Goal: Participate in discussion

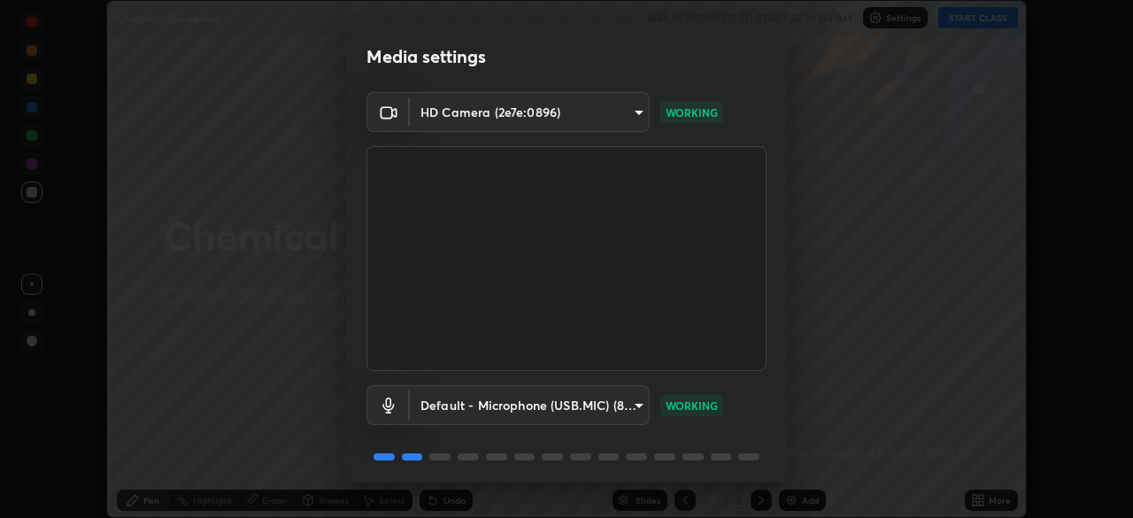
scroll to position [63, 0]
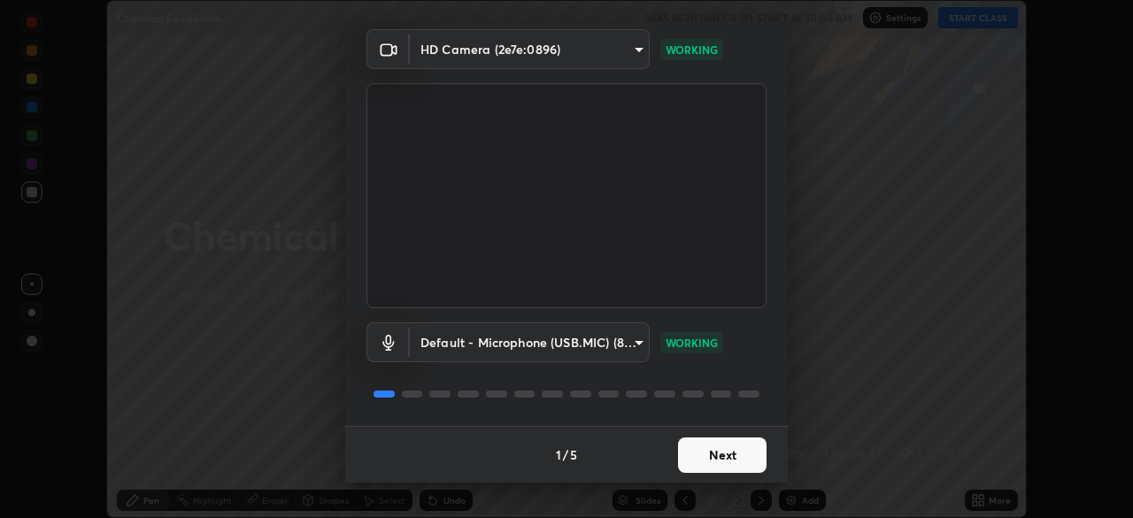
click at [735, 451] on button "Next" at bounding box center [722, 454] width 89 height 35
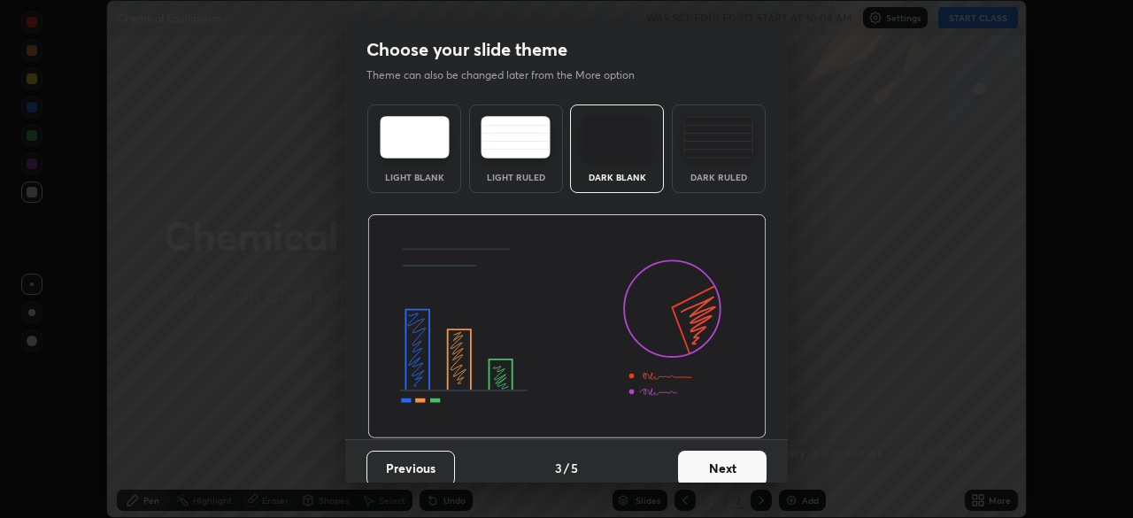
click at [739, 459] on button "Next" at bounding box center [722, 468] width 89 height 35
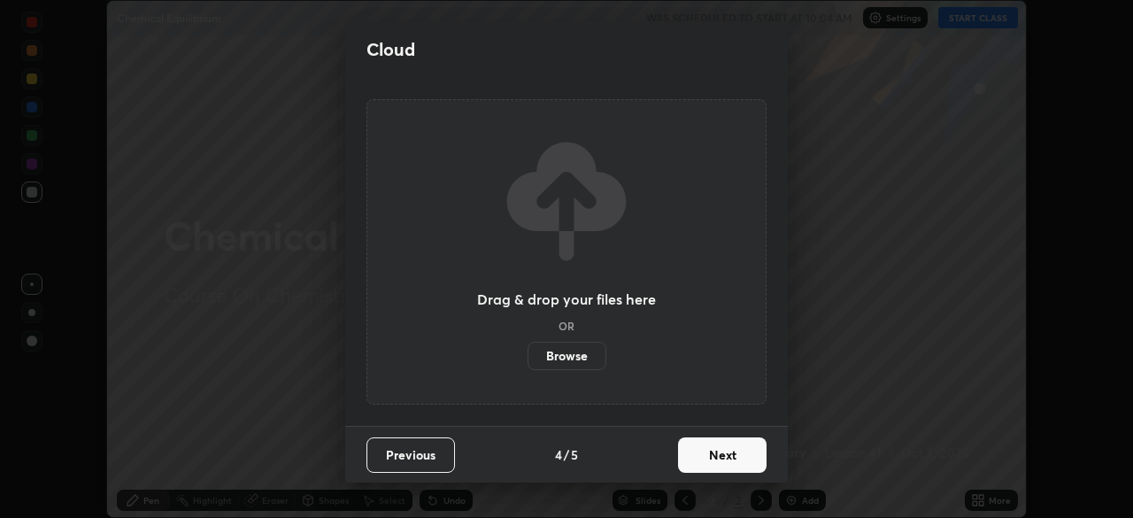
click at [739, 458] on button "Next" at bounding box center [722, 454] width 89 height 35
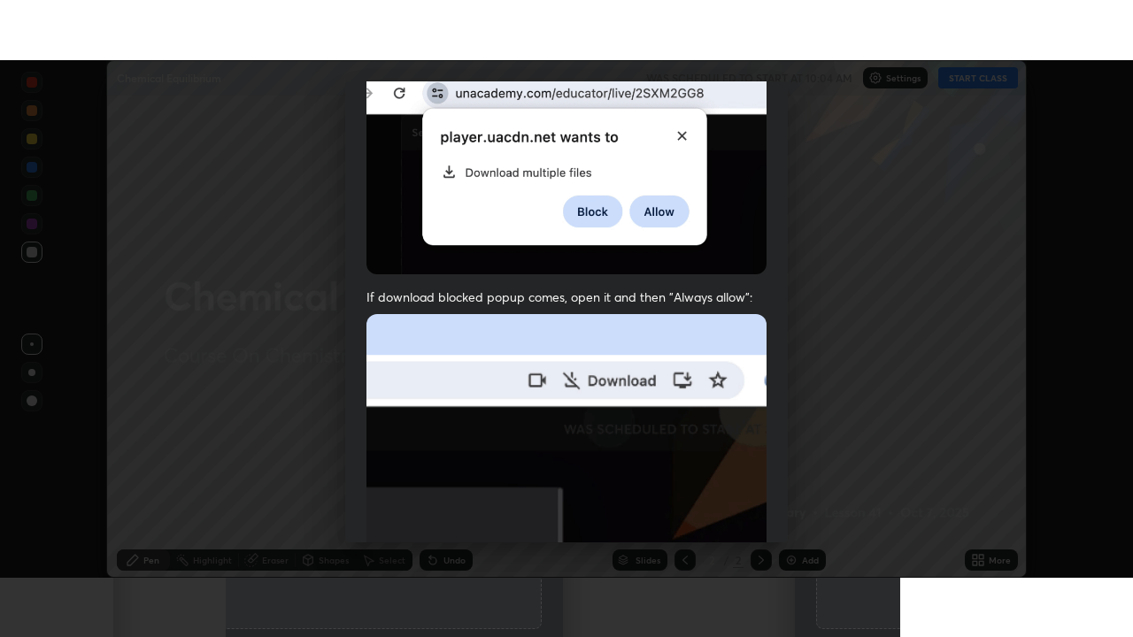
scroll to position [424, 0]
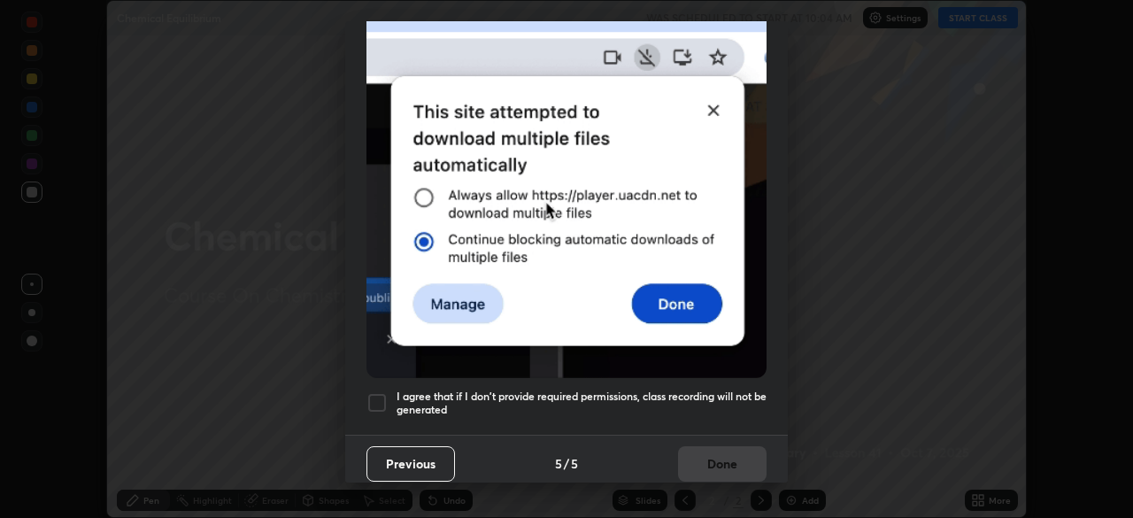
click at [379, 393] on div at bounding box center [376, 402] width 21 height 21
click at [720, 454] on button "Done" at bounding box center [722, 463] width 89 height 35
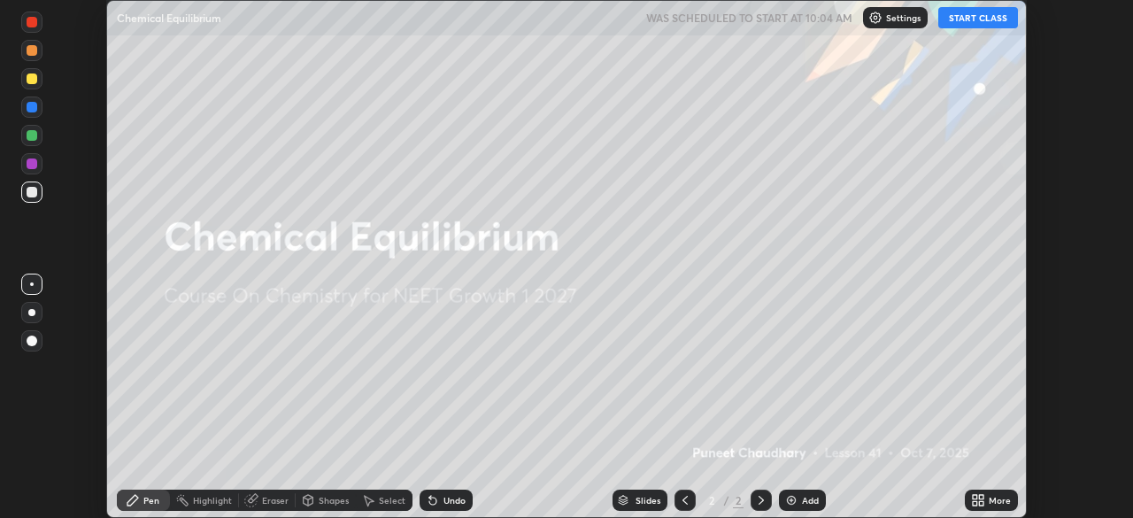
click at [982, 17] on button "START CLASS" at bounding box center [978, 17] width 80 height 21
click at [981, 497] on icon at bounding box center [981, 497] width 4 height 4
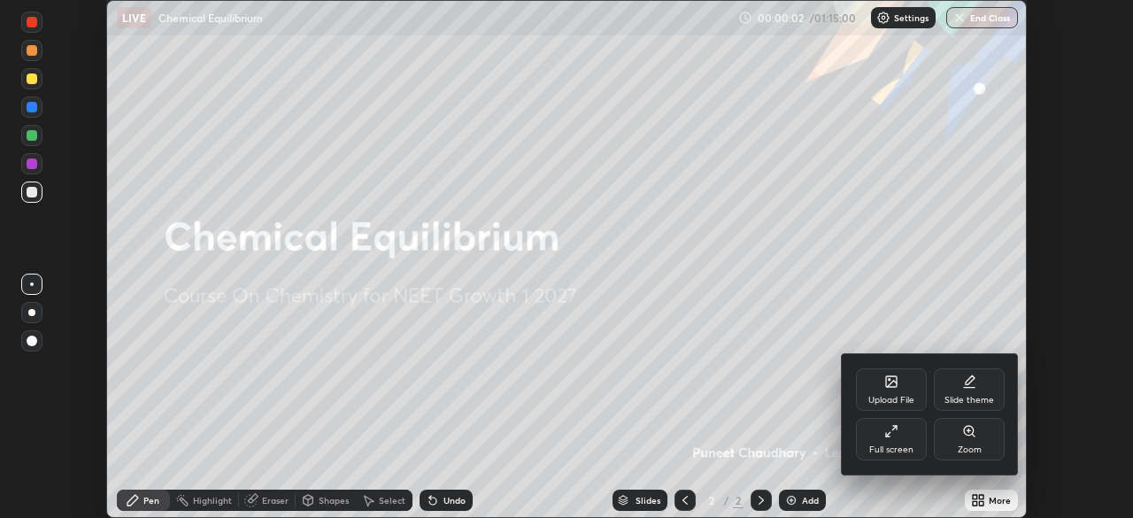
click at [905, 442] on div "Full screen" at bounding box center [891, 439] width 71 height 42
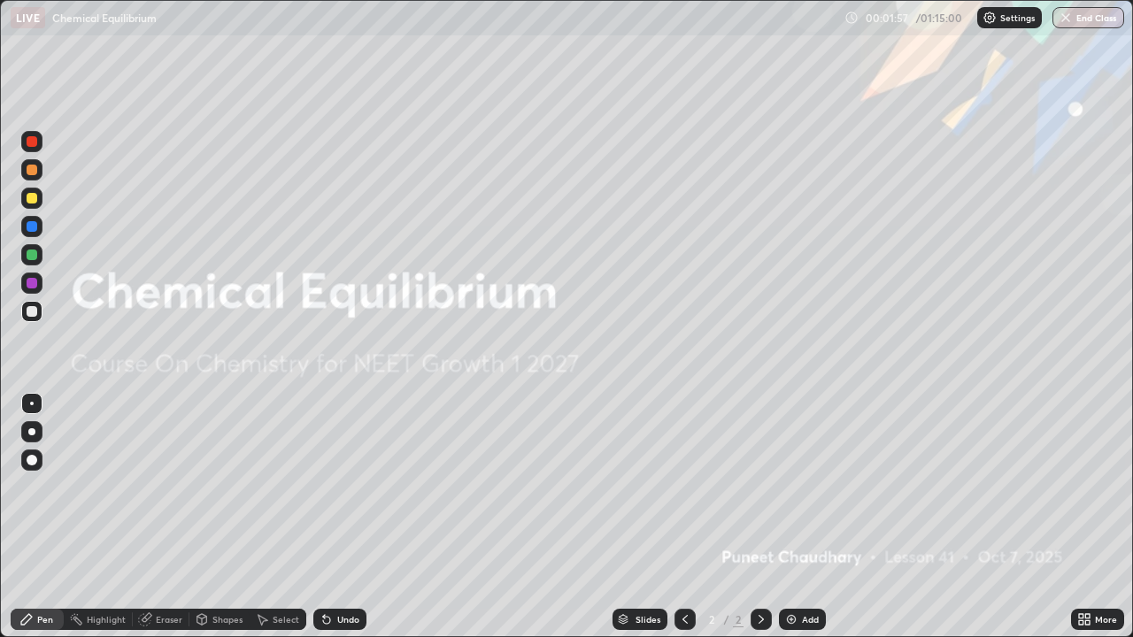
click at [806, 517] on div "Add" at bounding box center [810, 619] width 17 height 9
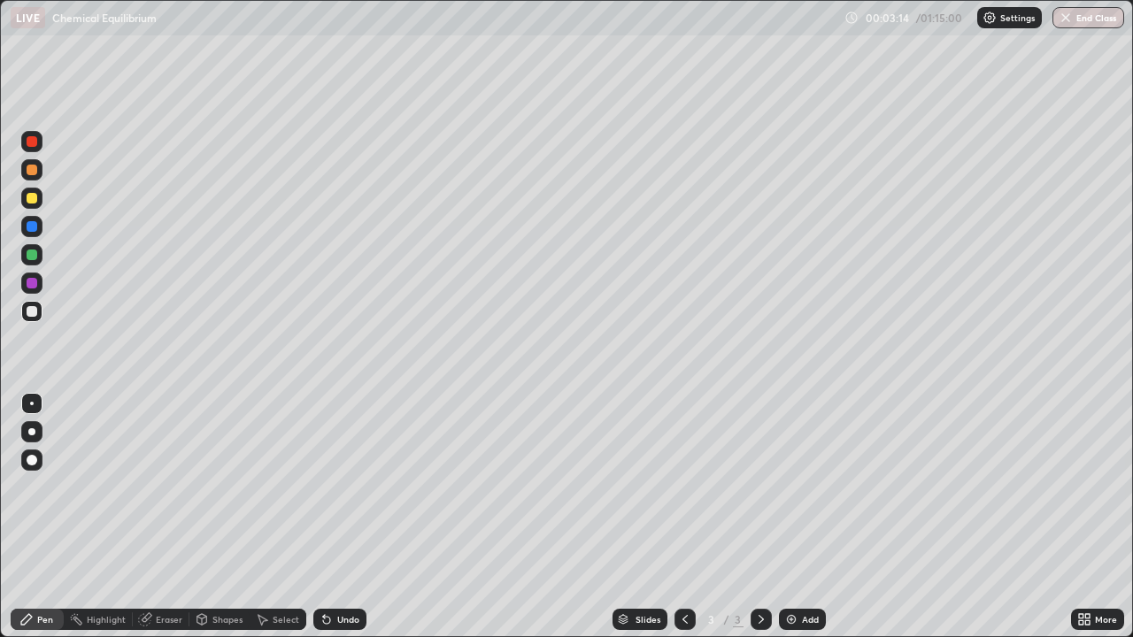
click at [165, 517] on div "Eraser" at bounding box center [169, 619] width 27 height 9
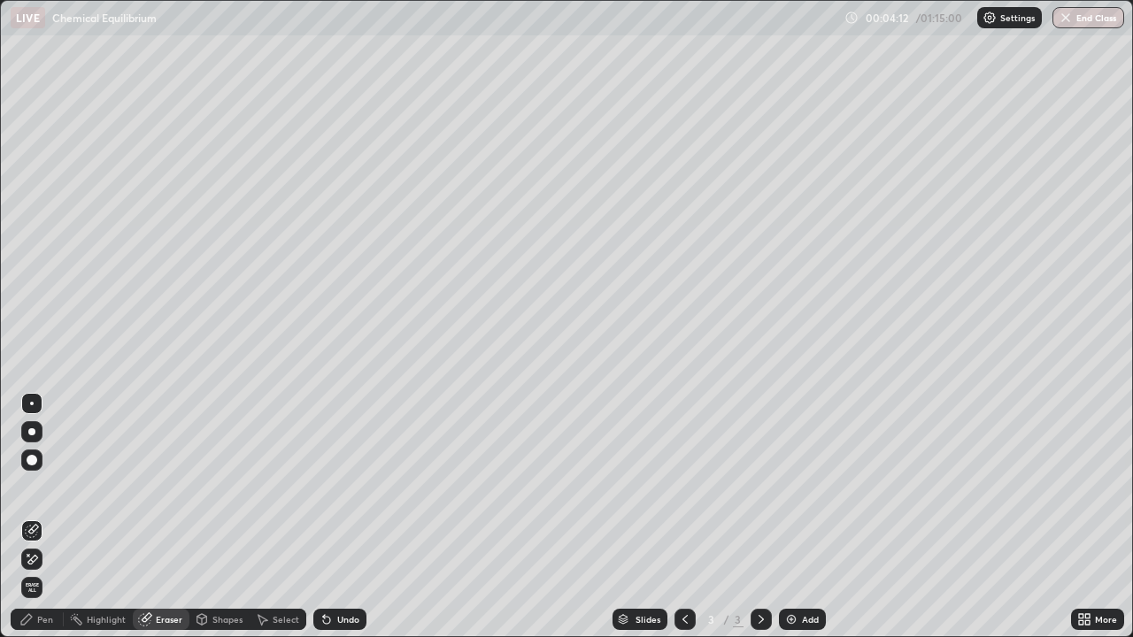
click at [32, 432] on div at bounding box center [31, 431] width 7 height 7
click at [50, 517] on div "Pen" at bounding box center [37, 619] width 53 height 21
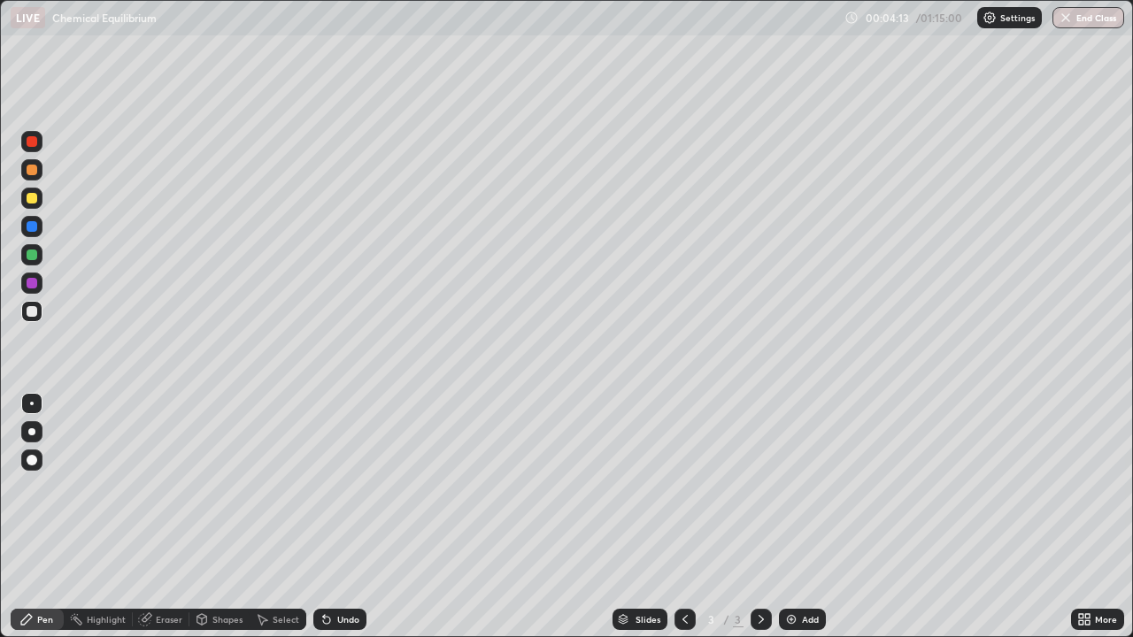
click at [32, 432] on div at bounding box center [31, 431] width 7 height 7
click at [35, 196] on div at bounding box center [32, 198] width 11 height 11
click at [350, 517] on div "Undo" at bounding box center [348, 619] width 22 height 9
click at [805, 517] on div "Add" at bounding box center [810, 619] width 17 height 9
click at [27, 315] on div at bounding box center [31, 311] width 21 height 21
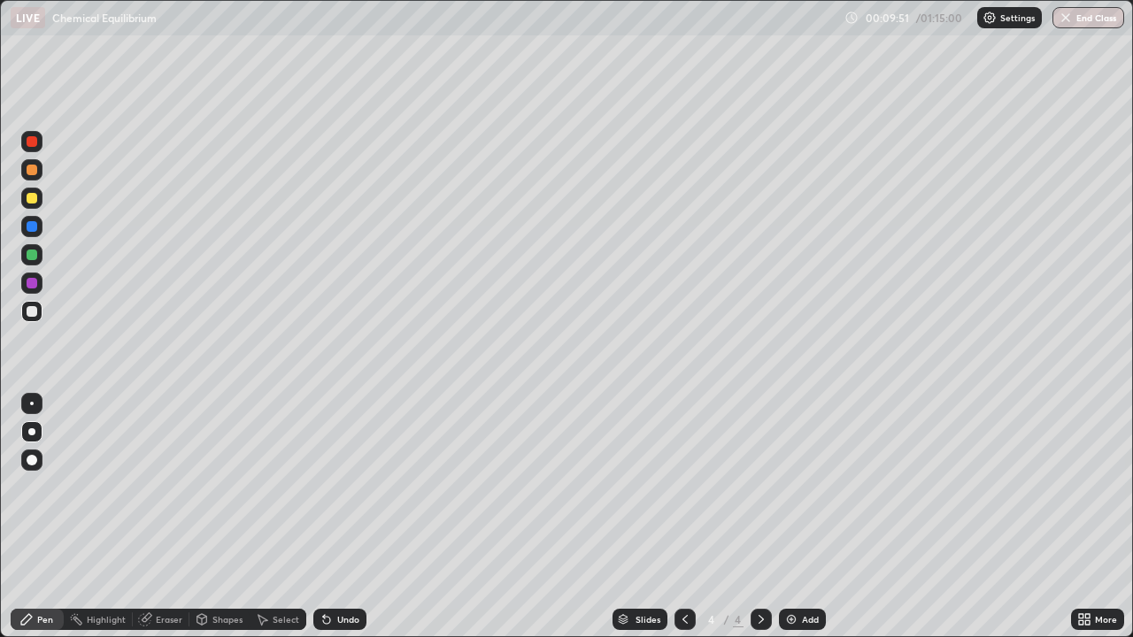
click at [40, 517] on div "Pen" at bounding box center [37, 619] width 53 height 21
click at [31, 197] on div at bounding box center [32, 198] width 11 height 11
click at [345, 517] on div "Undo" at bounding box center [348, 619] width 22 height 9
click at [33, 170] on div at bounding box center [32, 170] width 11 height 11
click at [34, 309] on div at bounding box center [32, 311] width 11 height 11
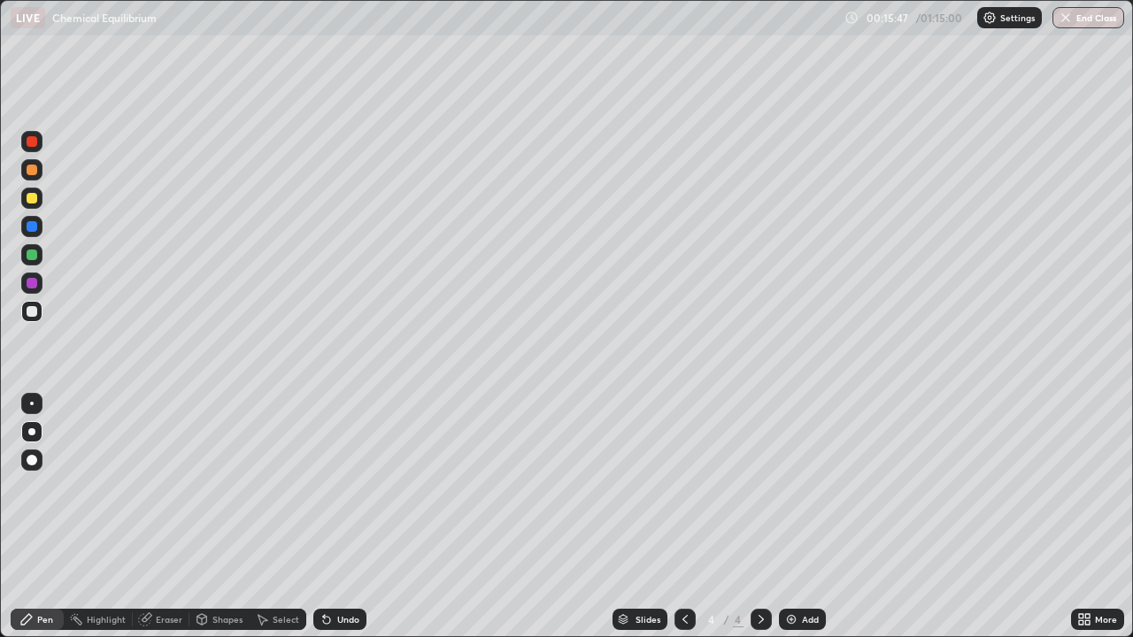
click at [808, 517] on div "Add" at bounding box center [810, 619] width 17 height 9
click at [349, 517] on div "Undo" at bounding box center [348, 619] width 22 height 9
click at [344, 517] on div "Undo" at bounding box center [348, 619] width 22 height 9
click at [345, 517] on div "Undo" at bounding box center [348, 619] width 22 height 9
click at [344, 517] on div "Undo" at bounding box center [348, 619] width 22 height 9
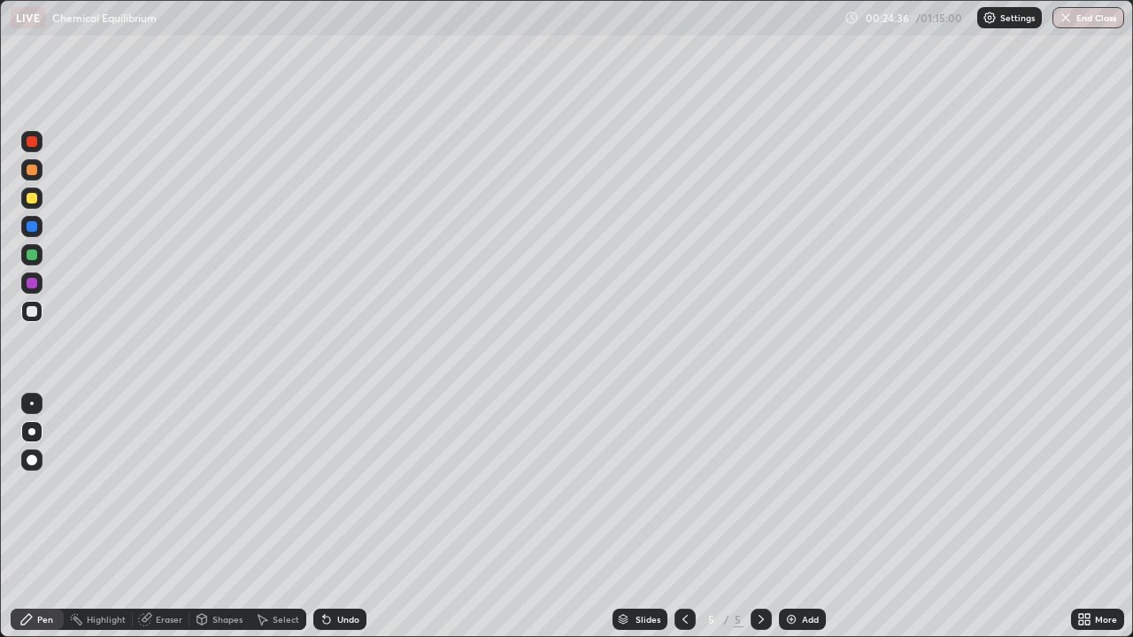
click at [347, 517] on div "Undo" at bounding box center [348, 619] width 22 height 9
click at [341, 517] on div "Undo" at bounding box center [348, 619] width 22 height 9
click at [342, 517] on div "Undo" at bounding box center [339, 619] width 53 height 21
click at [346, 517] on div "Undo" at bounding box center [348, 619] width 22 height 9
click at [350, 517] on div "Undo" at bounding box center [348, 619] width 22 height 9
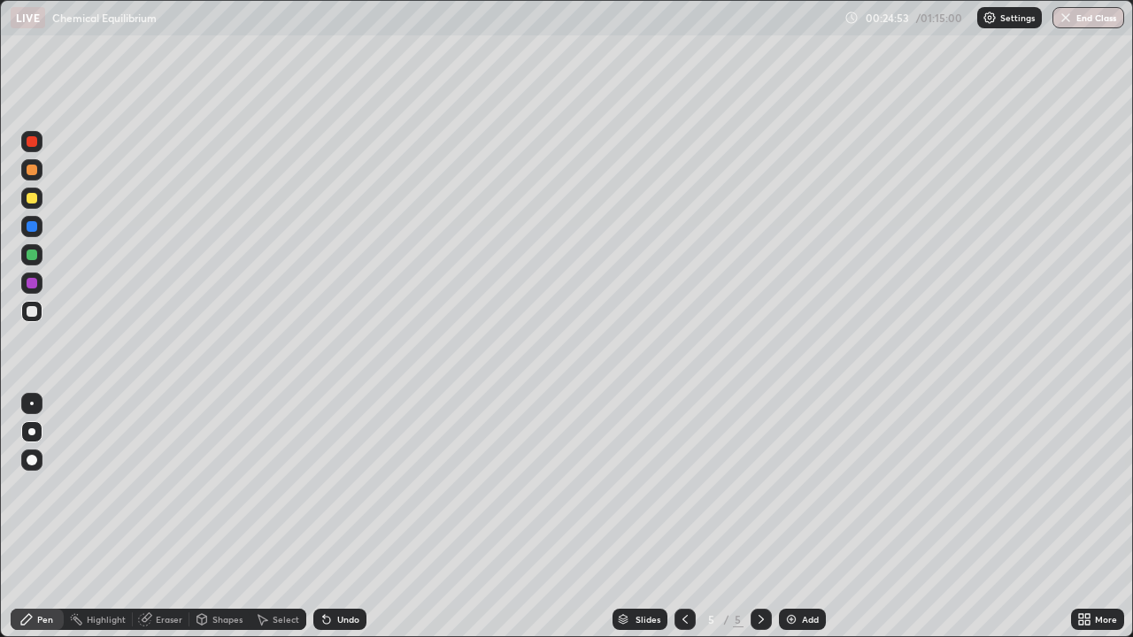
click at [346, 517] on div "Undo" at bounding box center [348, 619] width 22 height 9
click at [345, 517] on div "Undo" at bounding box center [339, 619] width 53 height 21
click at [344, 517] on div "Undo" at bounding box center [339, 619] width 53 height 21
click at [343, 517] on div "Undo" at bounding box center [339, 619] width 53 height 21
click at [341, 517] on div "Undo" at bounding box center [339, 619] width 53 height 21
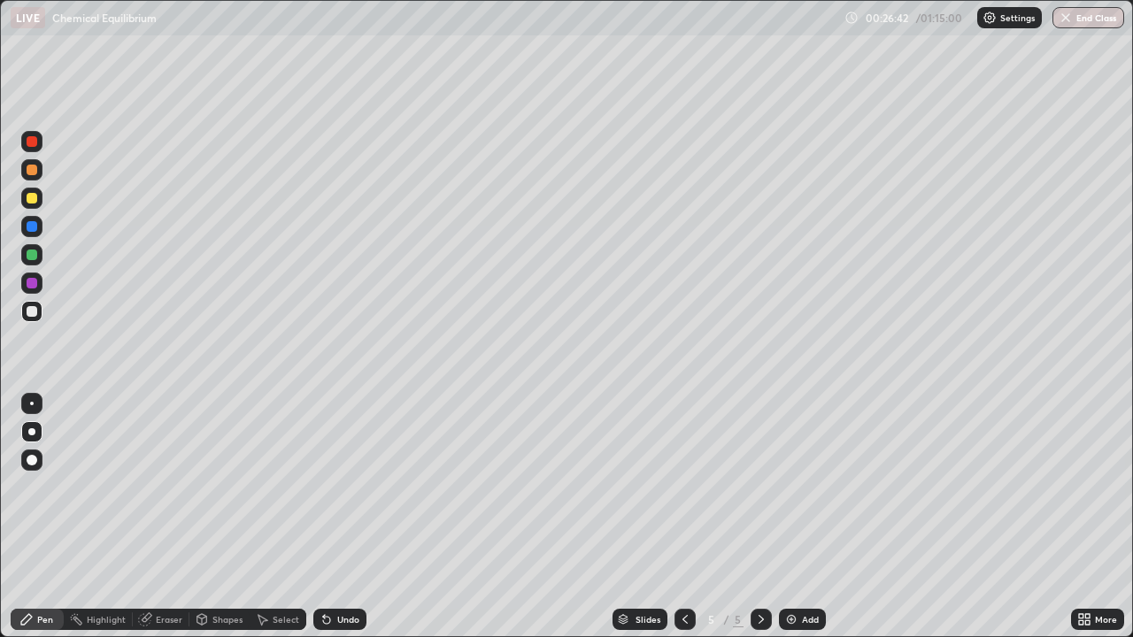
click at [812, 517] on div "Add" at bounding box center [810, 619] width 17 height 9
click at [682, 517] on icon at bounding box center [685, 619] width 14 height 14
click at [760, 517] on icon at bounding box center [761, 619] width 14 height 14
click at [810, 517] on div "Add" at bounding box center [810, 619] width 17 height 9
click at [31, 195] on div at bounding box center [32, 198] width 11 height 11
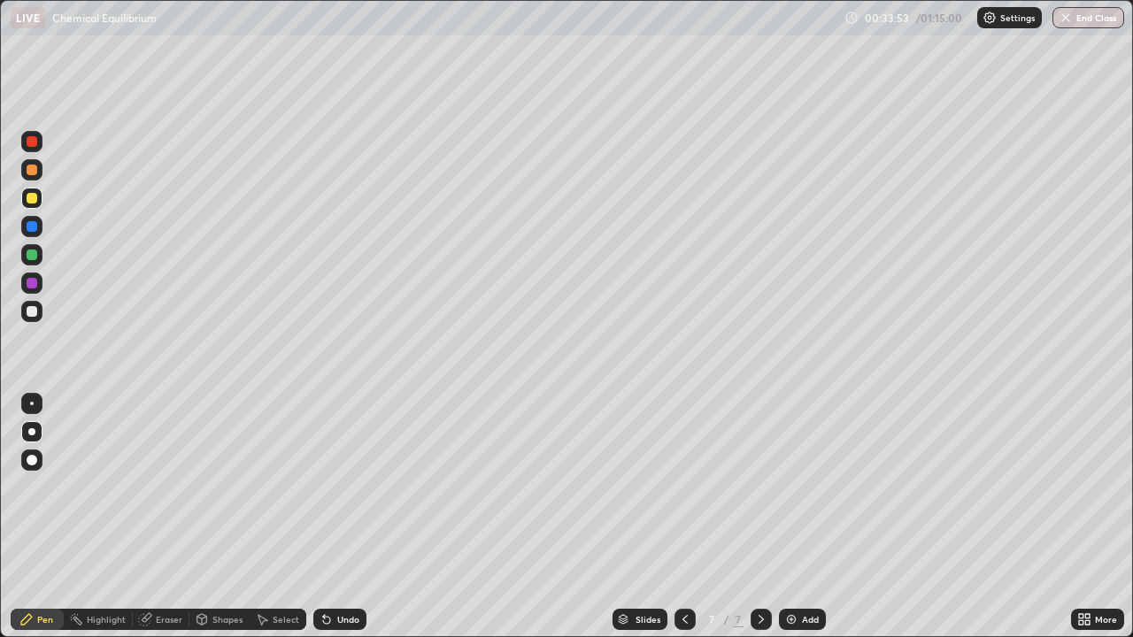
click at [166, 517] on div "Eraser" at bounding box center [169, 619] width 27 height 9
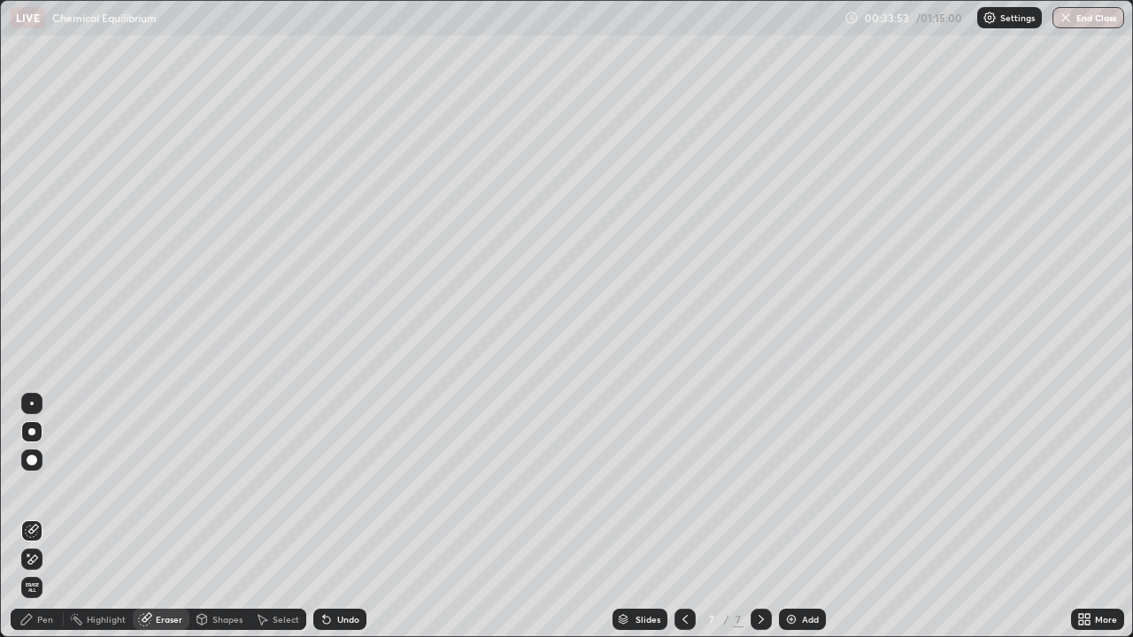
click at [168, 517] on div "Eraser" at bounding box center [169, 619] width 27 height 9
click at [166, 517] on div "Eraser" at bounding box center [161, 619] width 57 height 21
click at [45, 517] on div "Pen" at bounding box center [45, 619] width 16 height 9
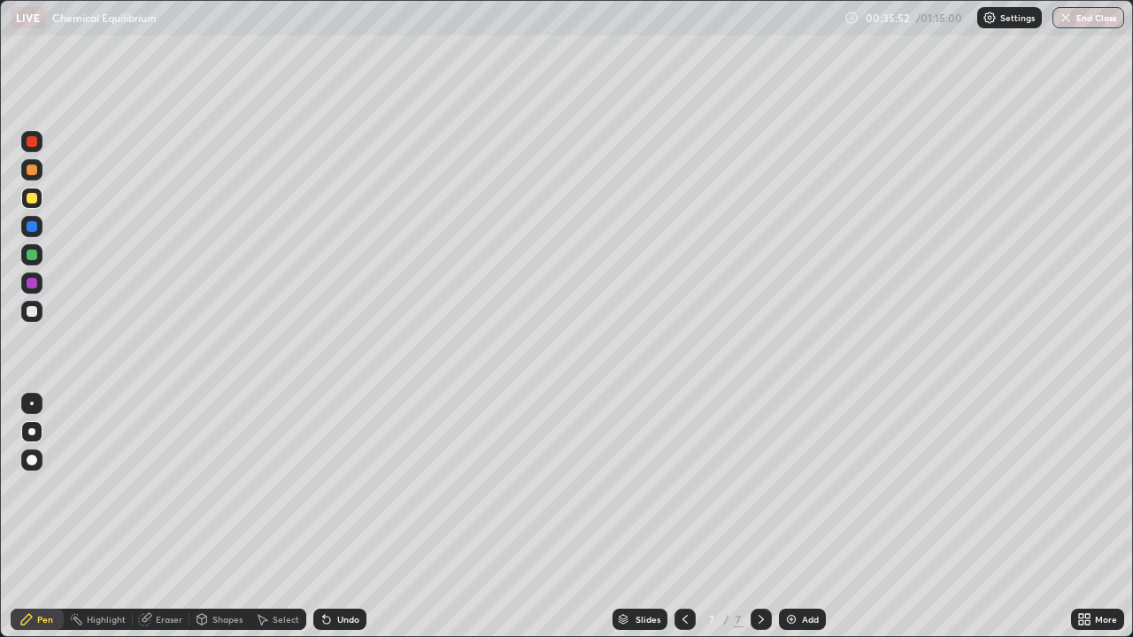
click at [347, 517] on div "Undo" at bounding box center [348, 619] width 22 height 9
click at [32, 310] on div at bounding box center [32, 311] width 11 height 11
click at [337, 517] on div "Undo" at bounding box center [348, 619] width 22 height 9
click at [334, 517] on div "Undo" at bounding box center [339, 619] width 53 height 21
click at [341, 517] on div "Undo" at bounding box center [339, 619] width 53 height 21
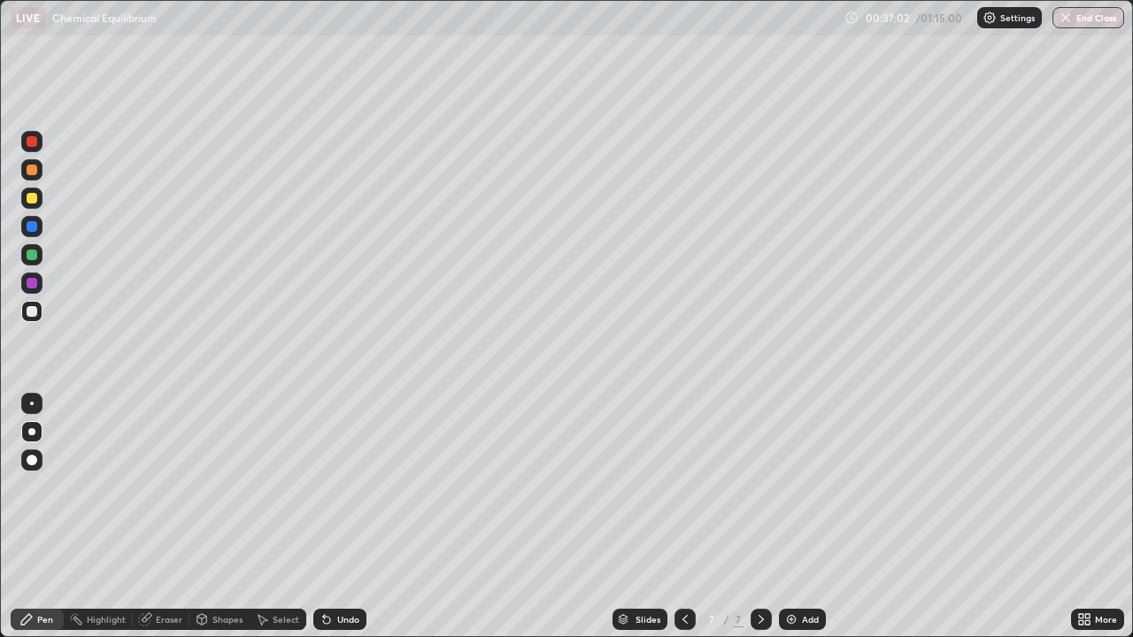
click at [339, 517] on div "Undo" at bounding box center [348, 619] width 22 height 9
click at [813, 517] on div "Add" at bounding box center [810, 619] width 17 height 9
click at [32, 199] on div at bounding box center [32, 198] width 11 height 11
click at [345, 517] on div "Undo" at bounding box center [348, 619] width 22 height 9
click at [349, 517] on div "Undo" at bounding box center [348, 619] width 22 height 9
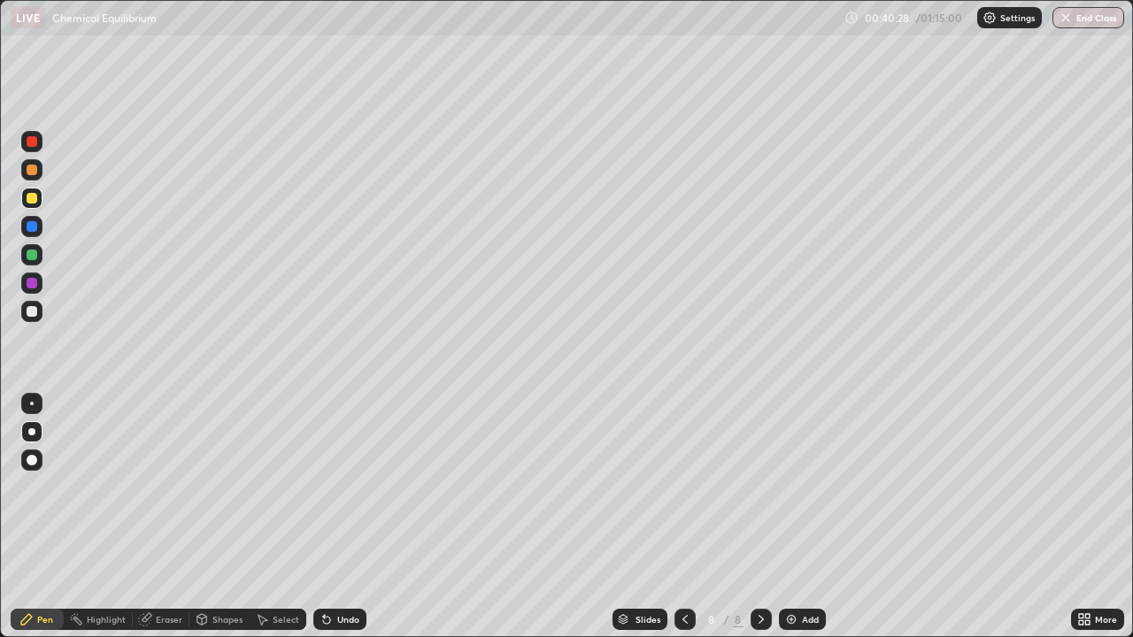
click at [349, 517] on div "Undo" at bounding box center [348, 619] width 22 height 9
click at [683, 517] on icon at bounding box center [685, 619] width 14 height 14
click at [759, 517] on icon at bounding box center [761, 619] width 14 height 14
click at [682, 517] on icon at bounding box center [685, 619] width 14 height 14
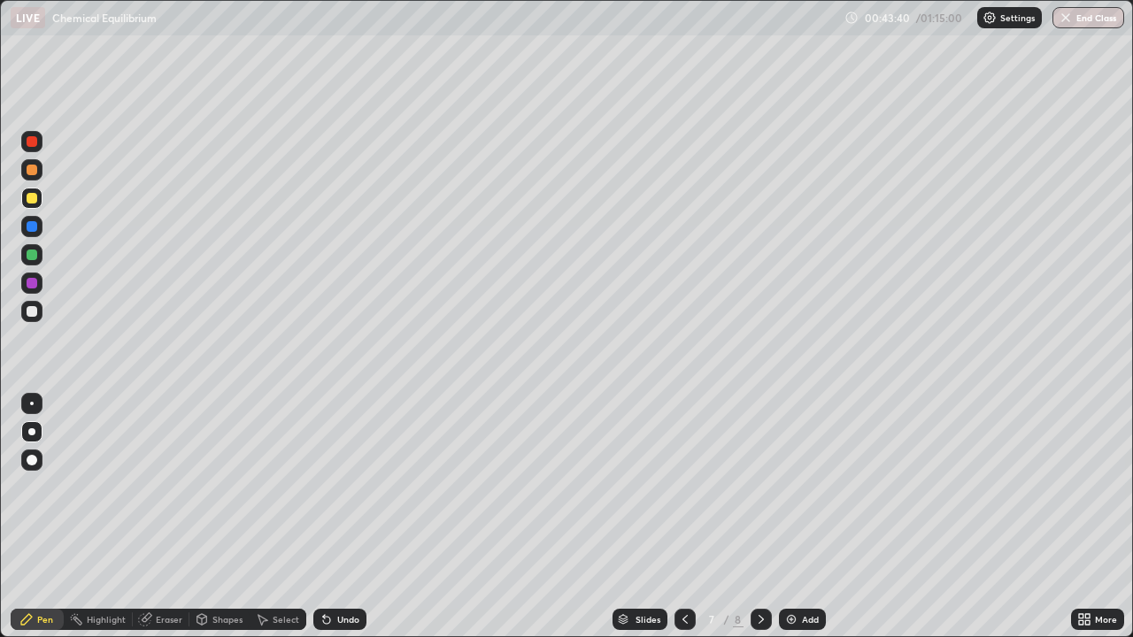
click at [760, 517] on icon at bounding box center [761, 619] width 5 height 9
click at [804, 517] on div "Add" at bounding box center [802, 619] width 47 height 21
click at [29, 308] on div at bounding box center [32, 311] width 11 height 11
click at [166, 517] on div "Eraser" at bounding box center [169, 619] width 27 height 9
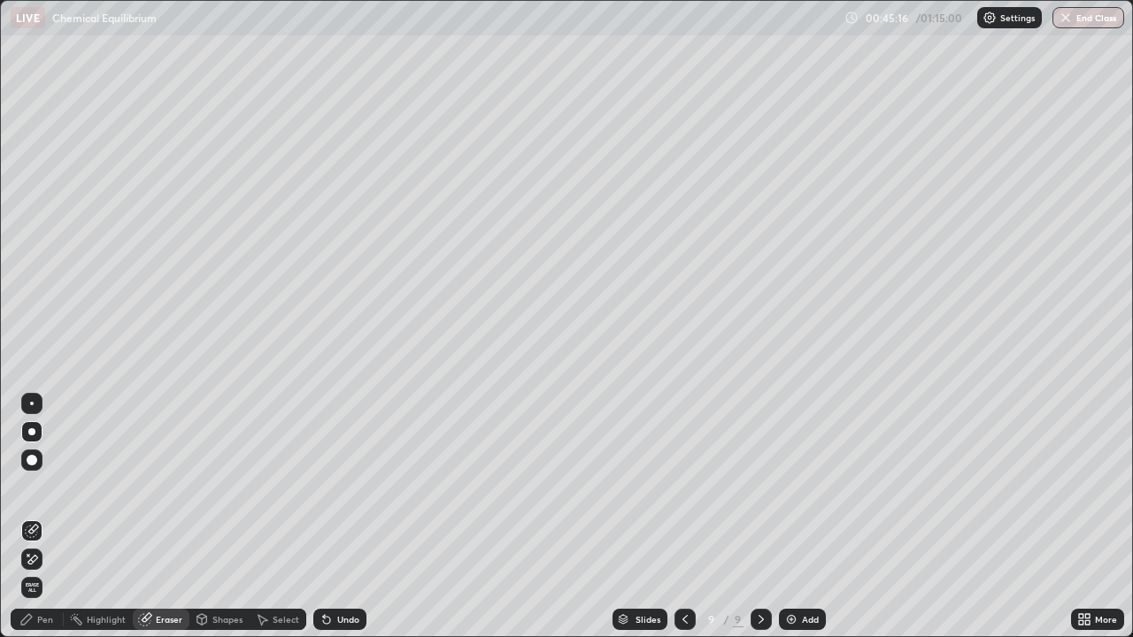
click at [43, 517] on div "Pen" at bounding box center [45, 619] width 16 height 9
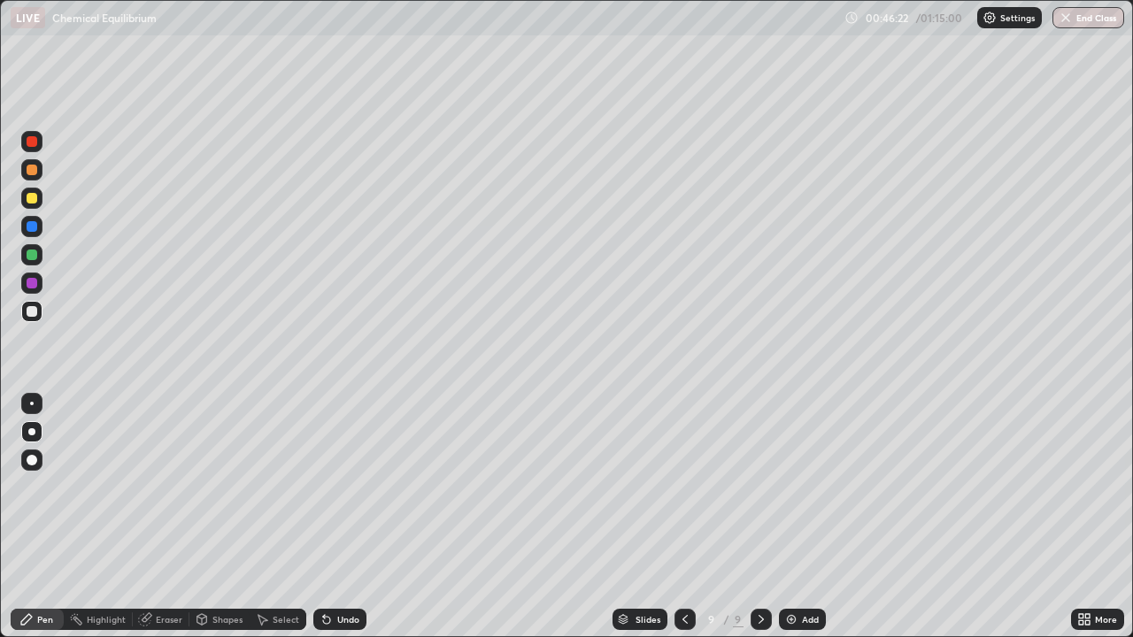
click at [32, 201] on div at bounding box center [32, 198] width 11 height 11
click at [162, 517] on div "Eraser" at bounding box center [169, 619] width 27 height 9
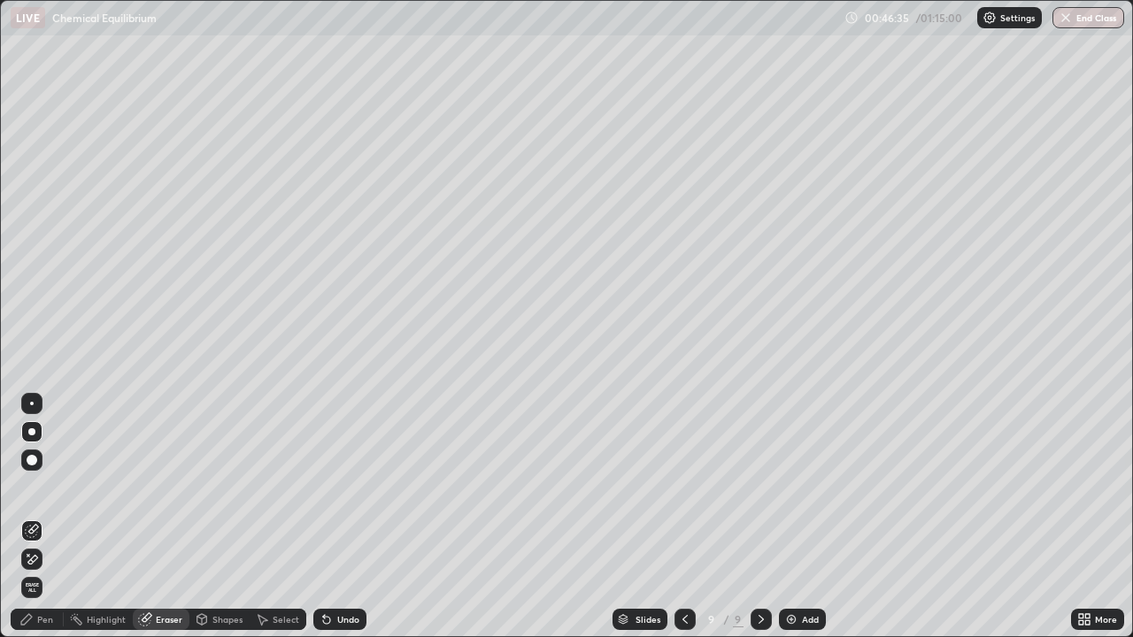
click at [50, 517] on div "Pen" at bounding box center [45, 619] width 16 height 9
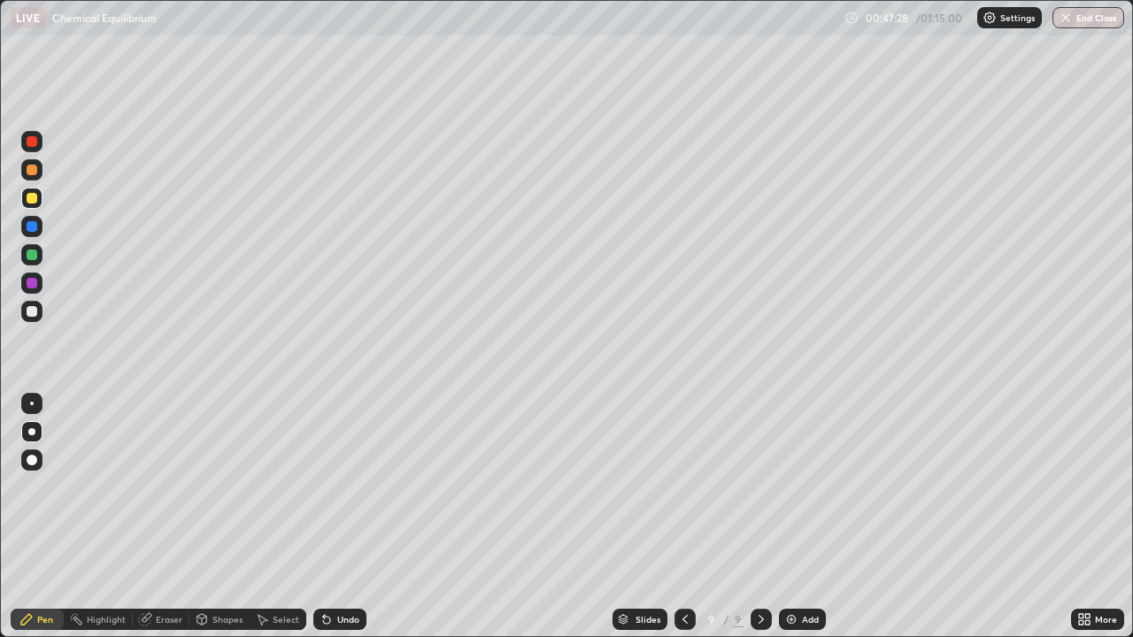
click at [33, 138] on div at bounding box center [32, 141] width 11 height 11
click at [30, 253] on div at bounding box center [32, 255] width 11 height 11
click at [810, 517] on div "Add" at bounding box center [810, 619] width 17 height 9
click at [32, 197] on div at bounding box center [32, 198] width 11 height 11
click at [682, 517] on icon at bounding box center [684, 619] width 14 height 14
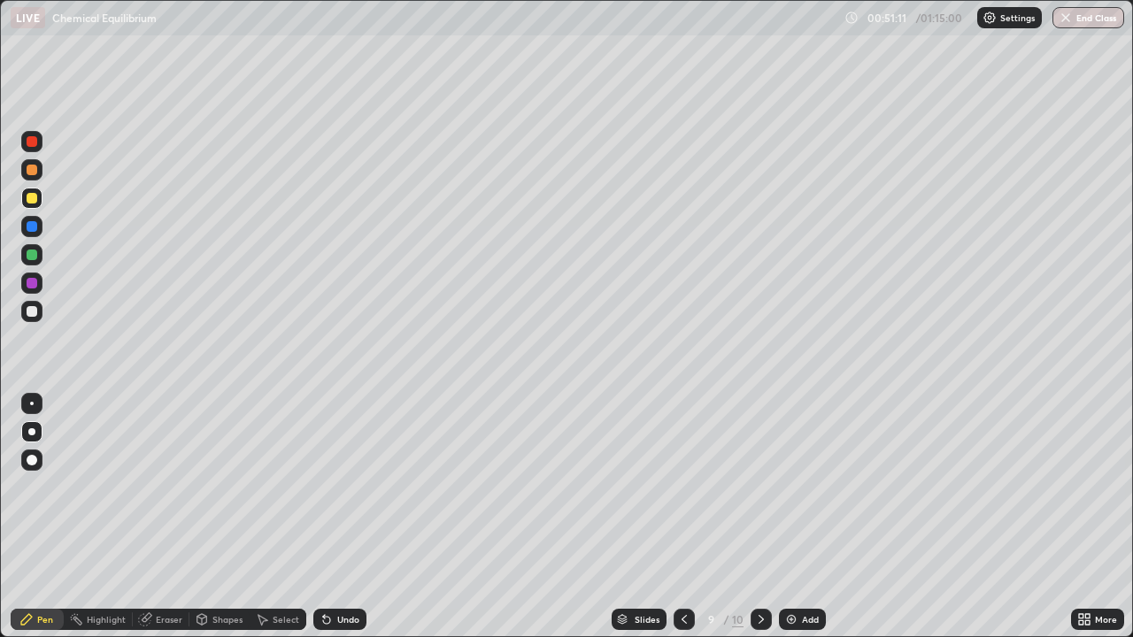
click at [759, 517] on icon at bounding box center [761, 619] width 14 height 14
click at [342, 517] on div "Undo" at bounding box center [348, 619] width 22 height 9
click at [340, 517] on div "Undo" at bounding box center [348, 619] width 22 height 9
click at [332, 517] on div "Undo" at bounding box center [339, 619] width 53 height 21
click at [808, 517] on div "Add" at bounding box center [810, 619] width 17 height 9
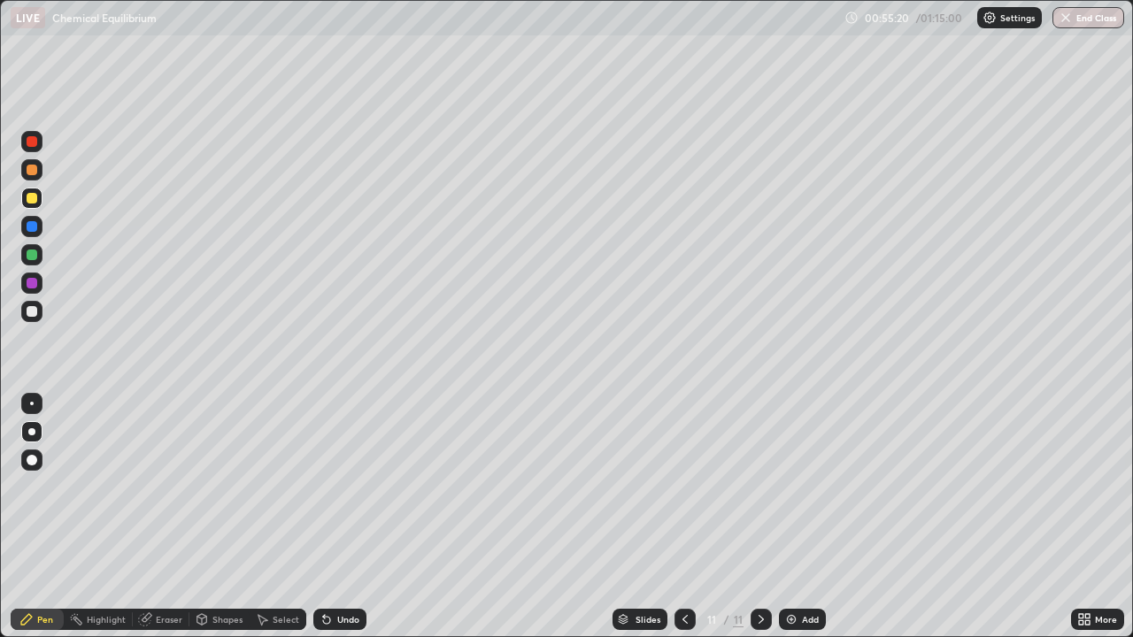
click at [32, 312] on div at bounding box center [32, 311] width 11 height 11
click at [158, 517] on div "Eraser" at bounding box center [169, 619] width 27 height 9
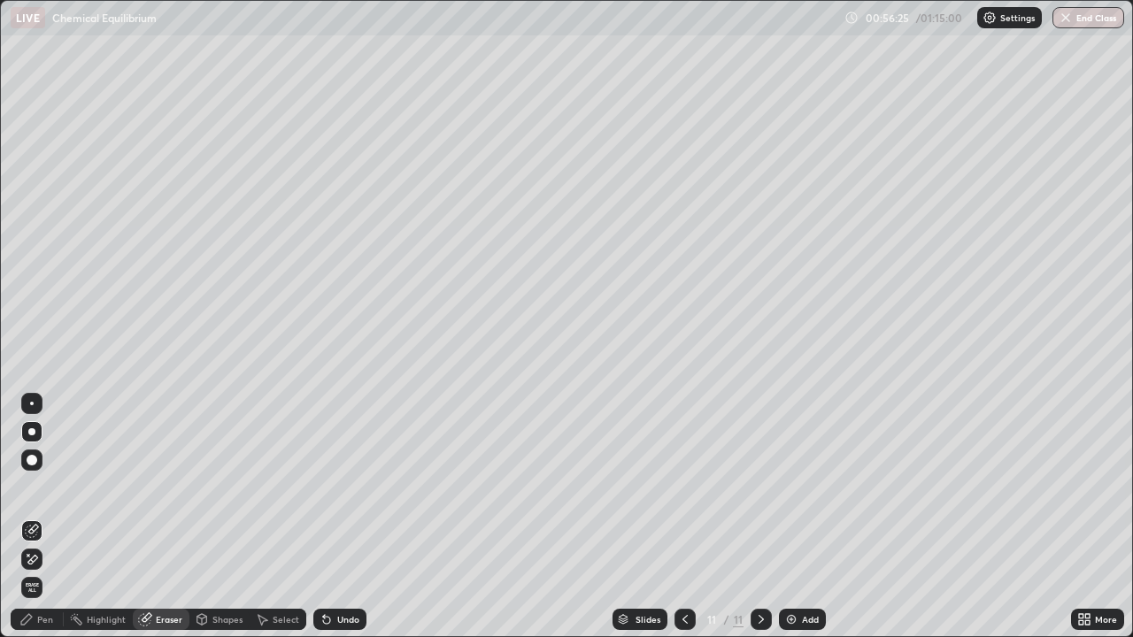
click at [42, 517] on div "Pen" at bounding box center [37, 619] width 53 height 21
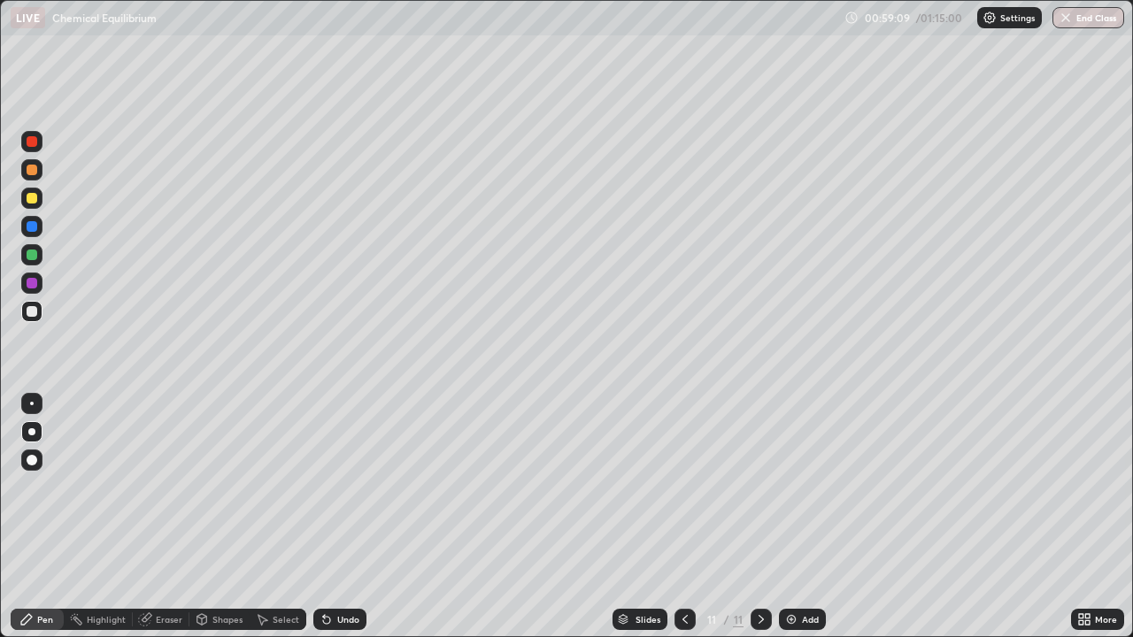
click at [171, 517] on div "Eraser" at bounding box center [169, 619] width 27 height 9
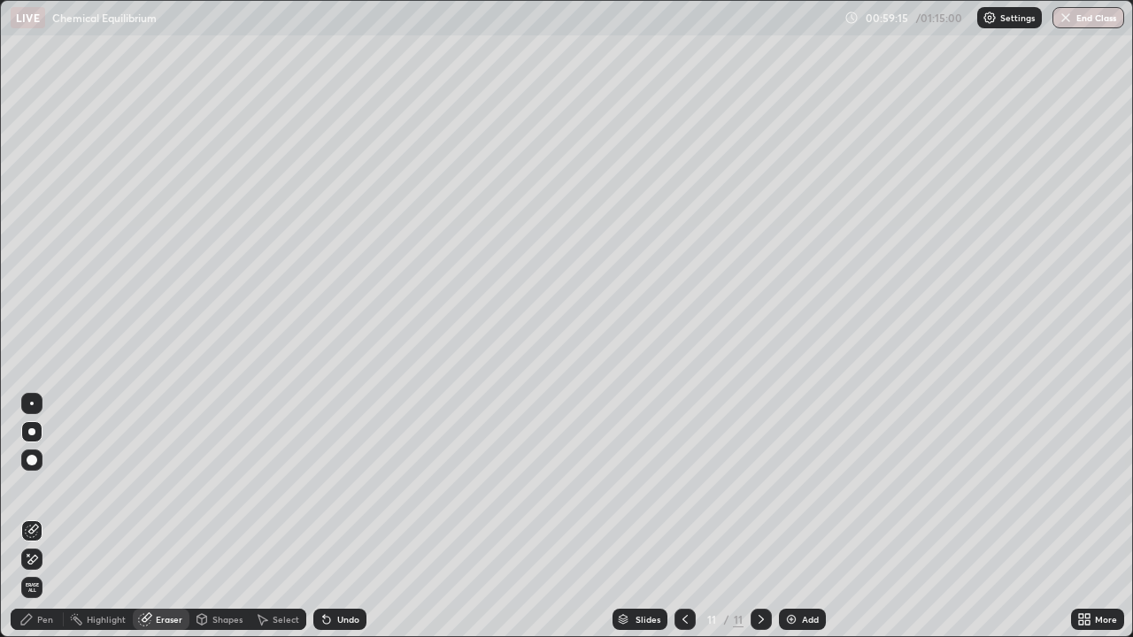
click at [40, 517] on div "Pen" at bounding box center [45, 619] width 16 height 9
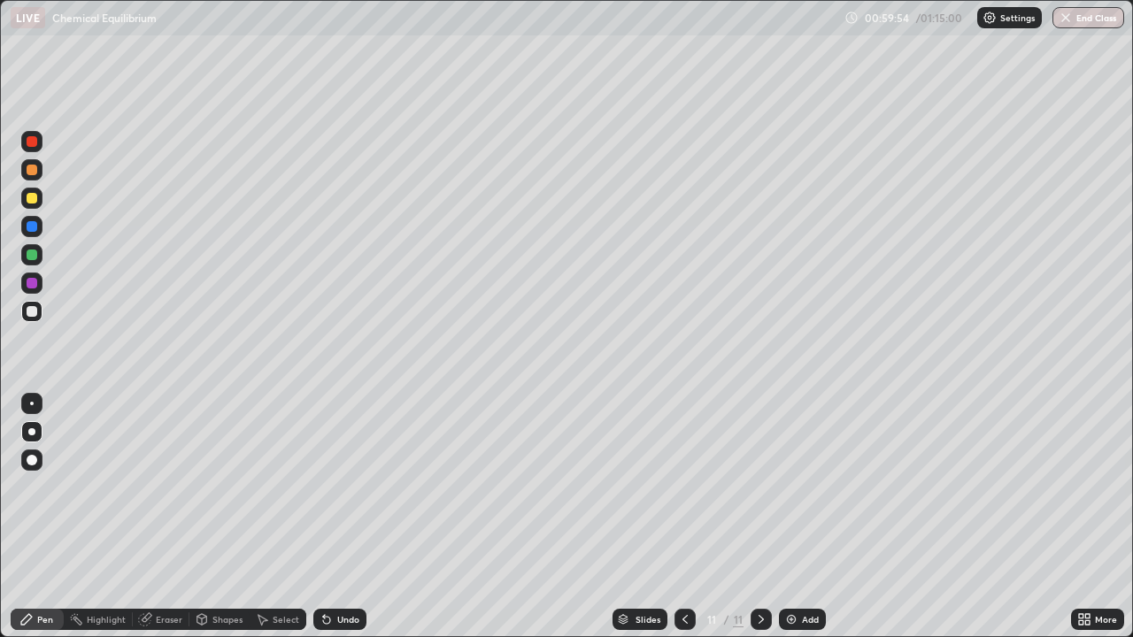
click at [809, 517] on div "Add" at bounding box center [810, 619] width 17 height 9
click at [345, 517] on div "Undo" at bounding box center [348, 619] width 22 height 9
click at [347, 517] on div "Undo" at bounding box center [348, 619] width 22 height 9
click at [345, 517] on div "Undo" at bounding box center [339, 619] width 53 height 21
click at [684, 517] on icon at bounding box center [685, 619] width 14 height 14
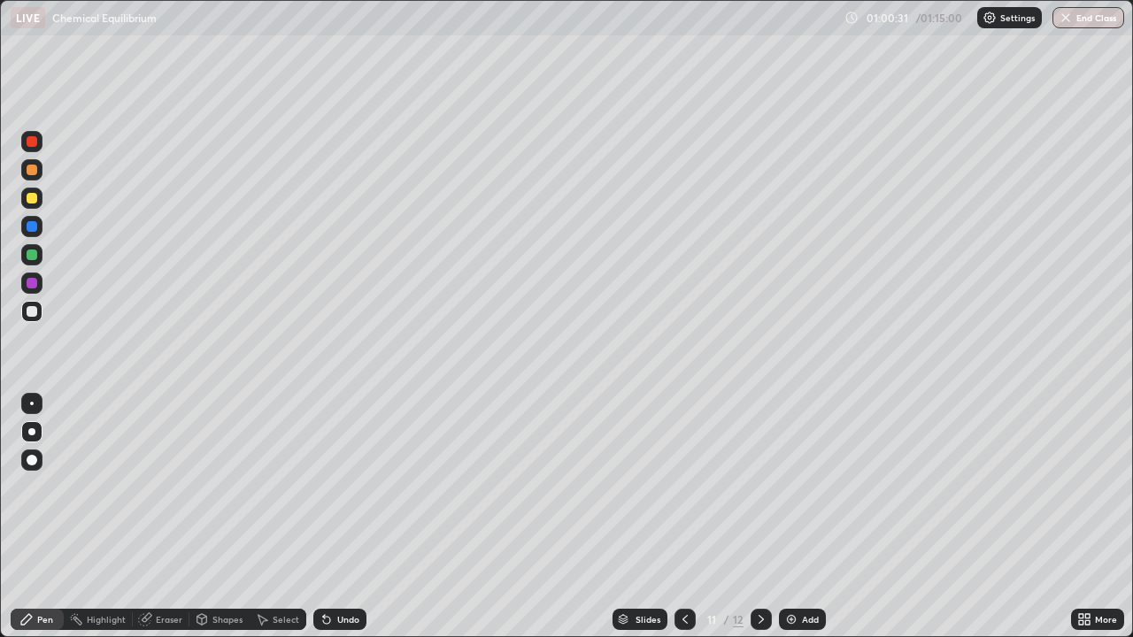
click at [759, 517] on icon at bounding box center [761, 619] width 5 height 9
click at [345, 517] on div "Undo" at bounding box center [348, 619] width 22 height 9
click at [342, 517] on div "Undo" at bounding box center [348, 619] width 22 height 9
click at [683, 517] on icon at bounding box center [685, 619] width 14 height 14
click at [762, 517] on icon at bounding box center [761, 619] width 14 height 14
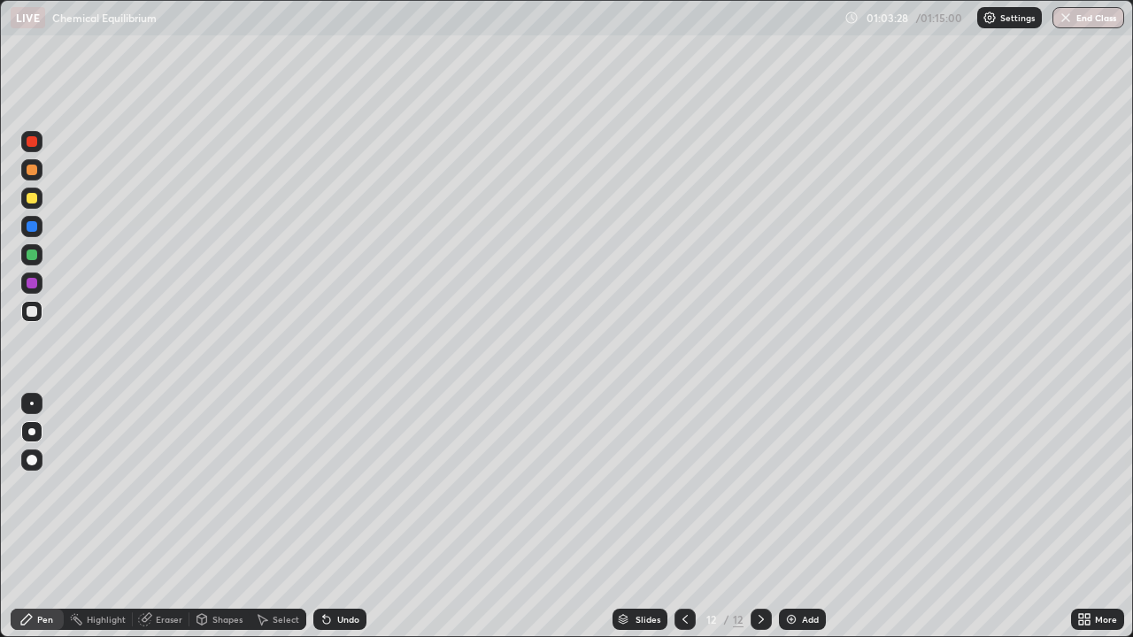
click at [683, 517] on icon at bounding box center [685, 619] width 14 height 14
click at [685, 517] on icon at bounding box center [685, 619] width 14 height 14
click at [762, 517] on icon at bounding box center [761, 619] width 14 height 14
click at [758, 517] on icon at bounding box center [761, 619] width 14 height 14
click at [684, 517] on icon at bounding box center [684, 619] width 5 height 9
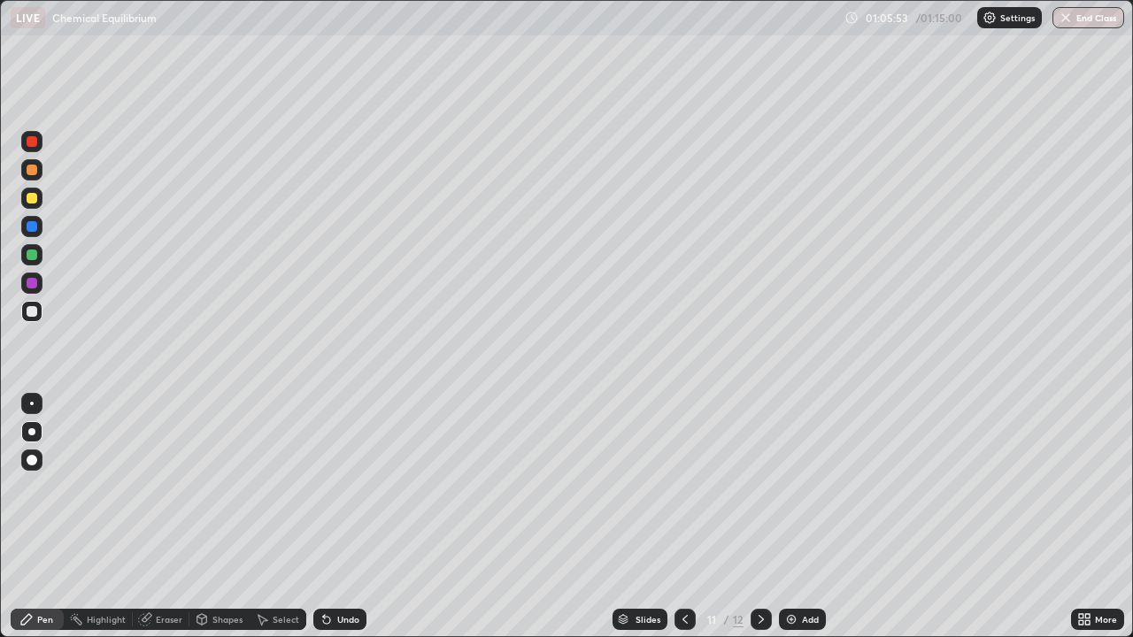
click at [759, 517] on icon at bounding box center [761, 619] width 14 height 14
click at [796, 517] on img at bounding box center [791, 619] width 14 height 14
click at [34, 199] on div at bounding box center [32, 198] width 11 height 11
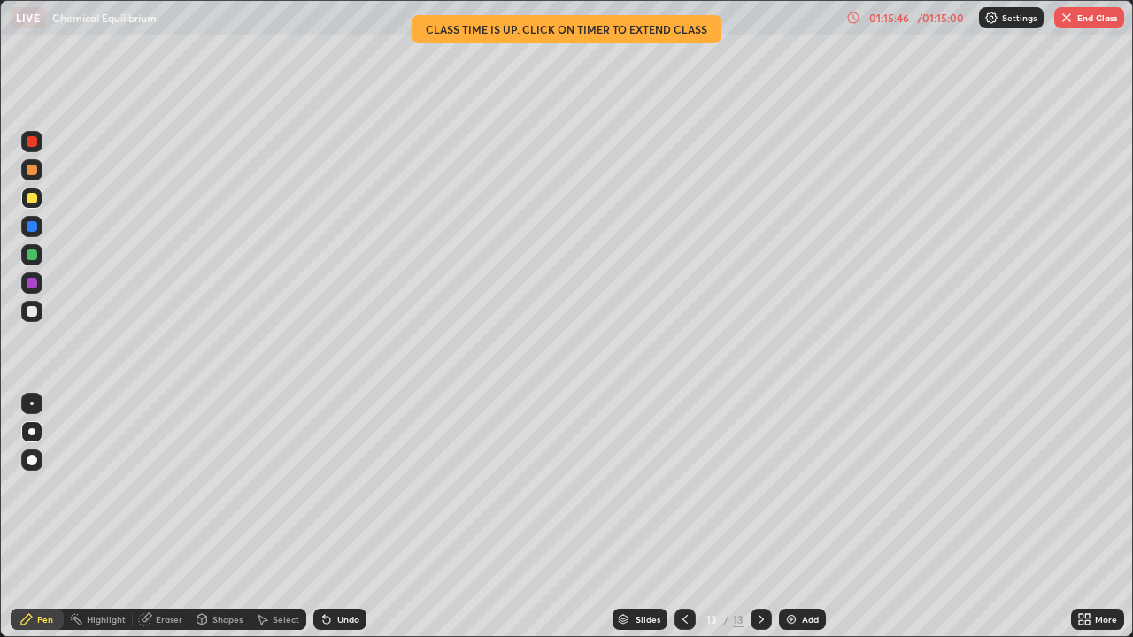
click at [813, 517] on div "Add" at bounding box center [810, 619] width 17 height 9
click at [1092, 19] on button "End Class" at bounding box center [1089, 17] width 70 height 21
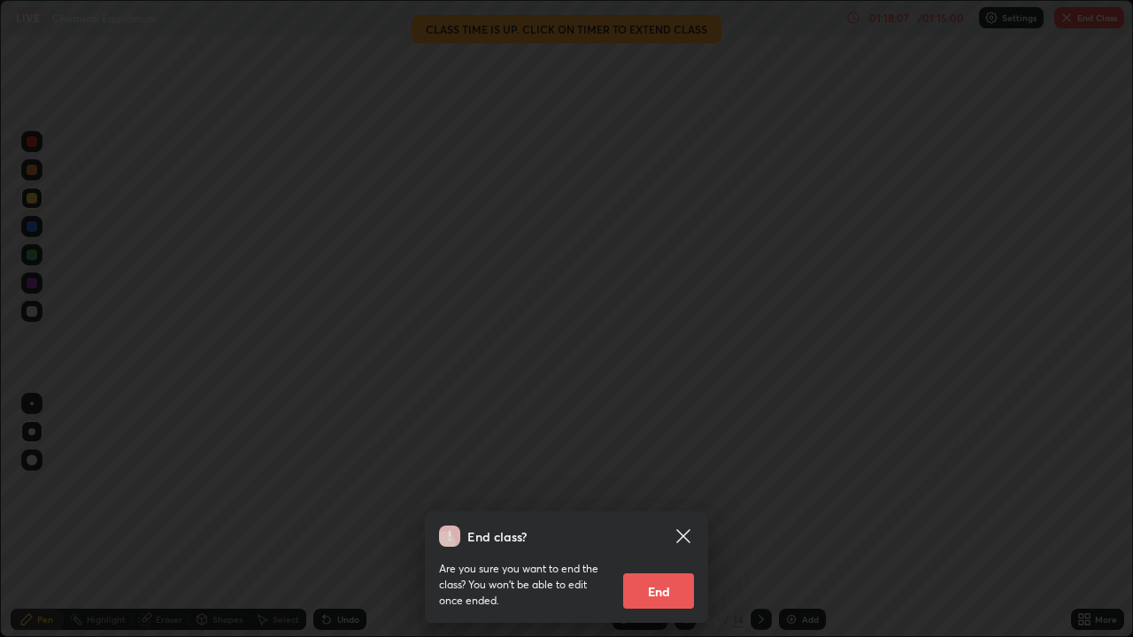
click at [651, 517] on button "End" at bounding box center [658, 591] width 71 height 35
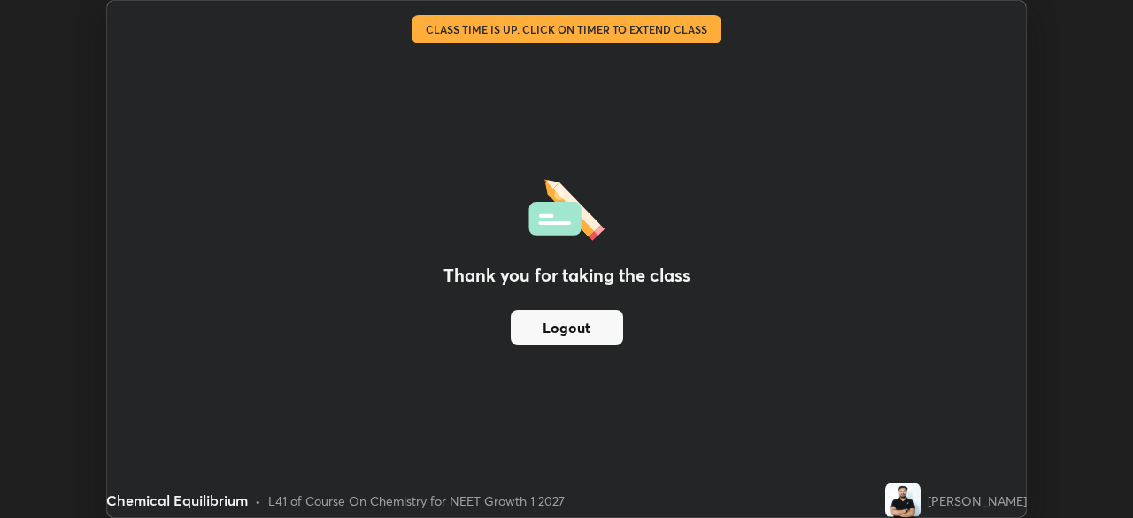
scroll to position [87992, 87377]
